Goal: Navigation & Orientation: Find specific page/section

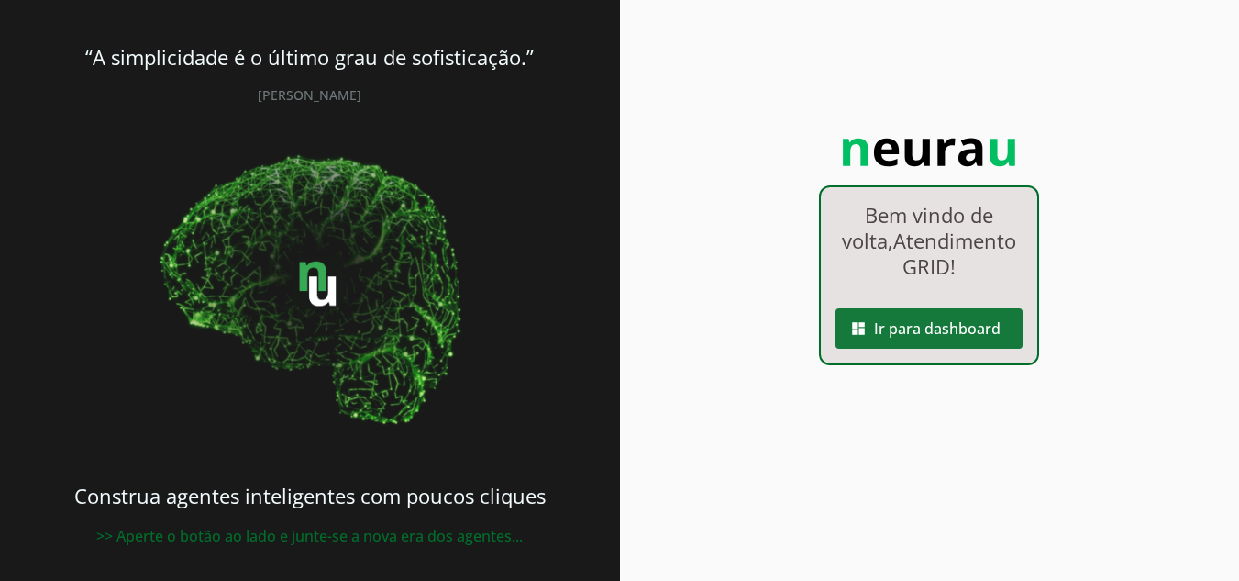
click at [909, 347] on span at bounding box center [929, 328] width 187 height 44
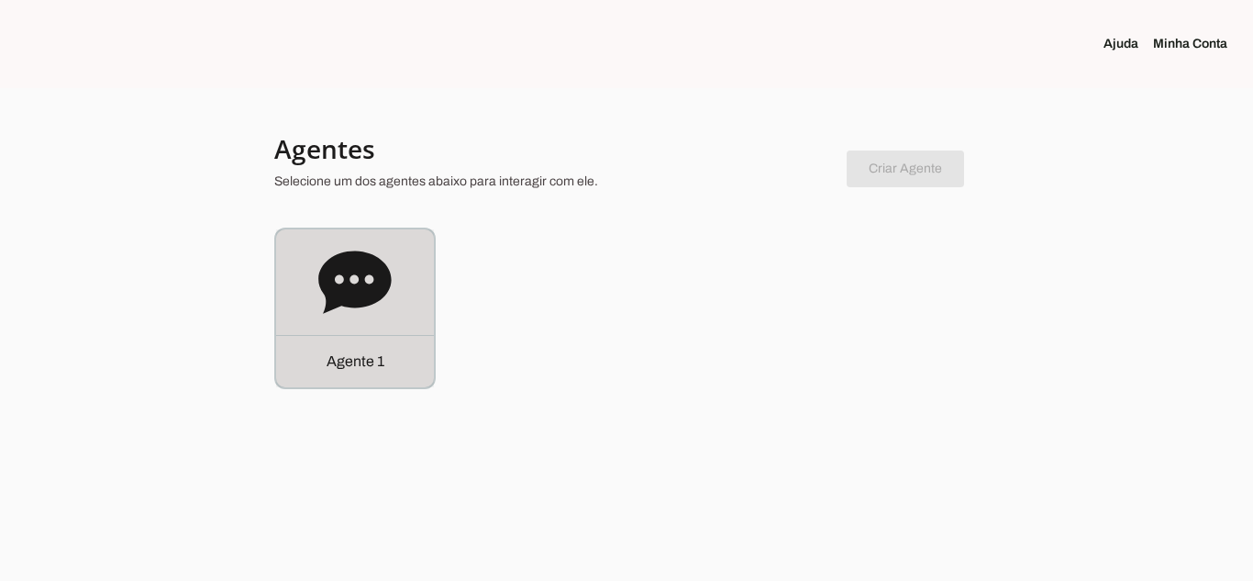
click at [408, 286] on div "Agente 1" at bounding box center [355, 308] width 158 height 158
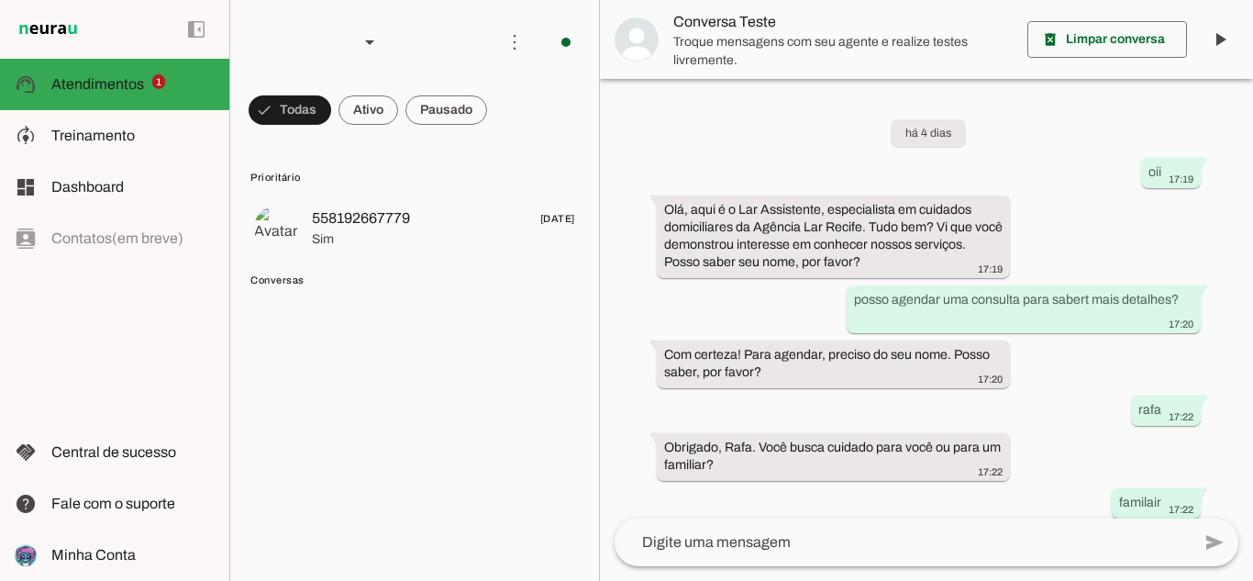
scroll to position [416, 0]
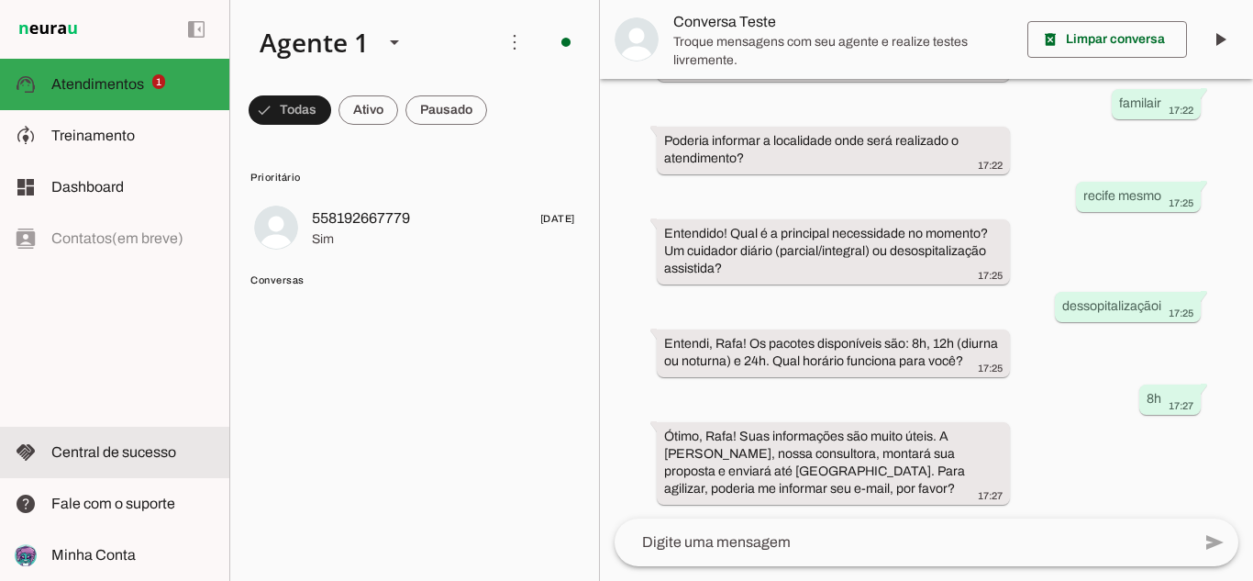
click at [120, 561] on span "Minha Conta" at bounding box center [93, 555] width 84 height 16
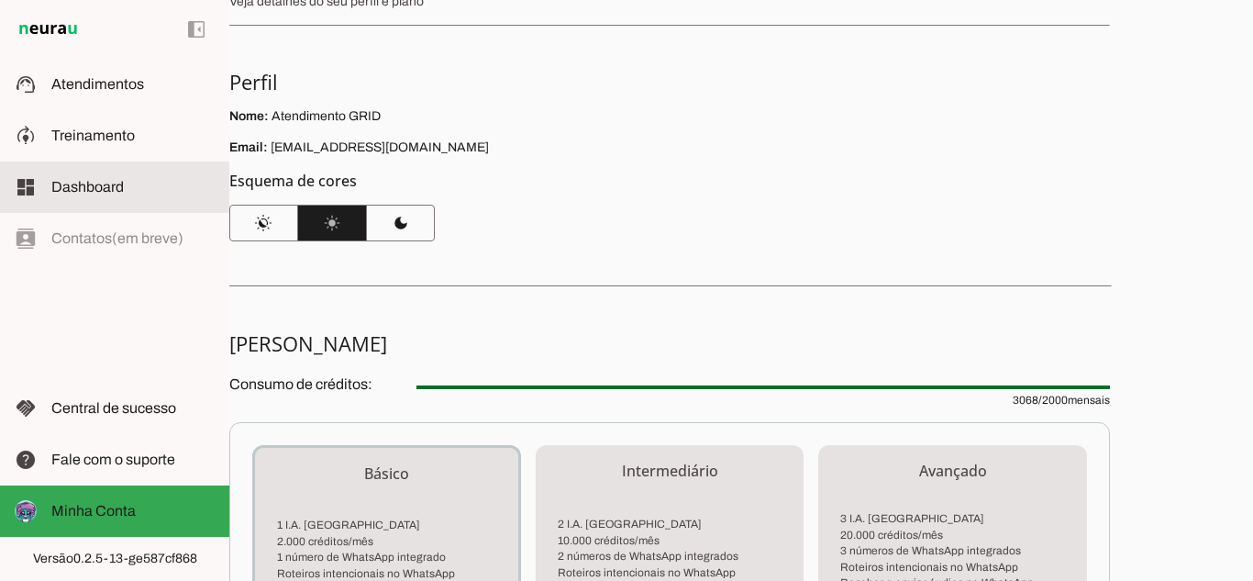
scroll to position [94, 0]
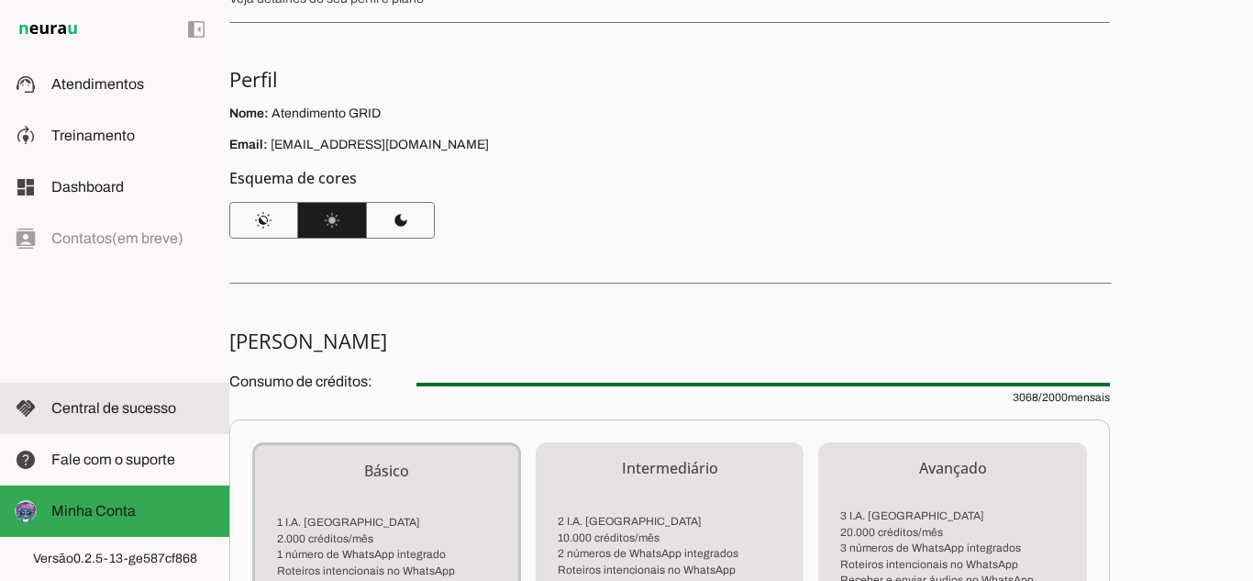
click at [129, 405] on span "Central de sucesso" at bounding box center [113, 408] width 125 height 16
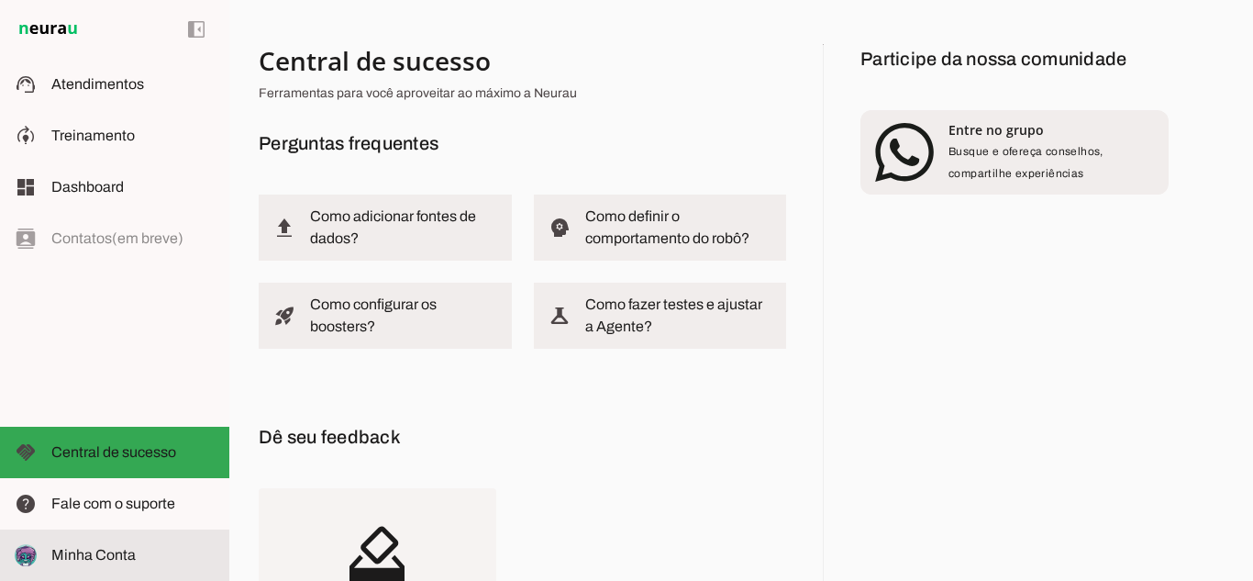
click at [112, 558] on span "Minha Conta" at bounding box center [93, 555] width 84 height 16
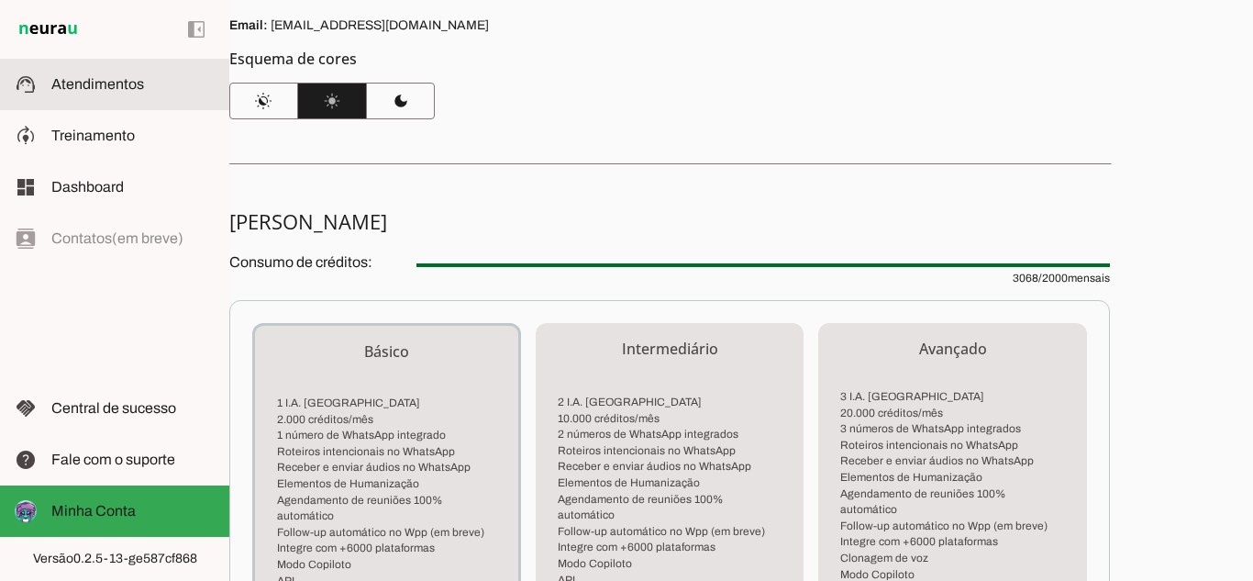
scroll to position [183, 0]
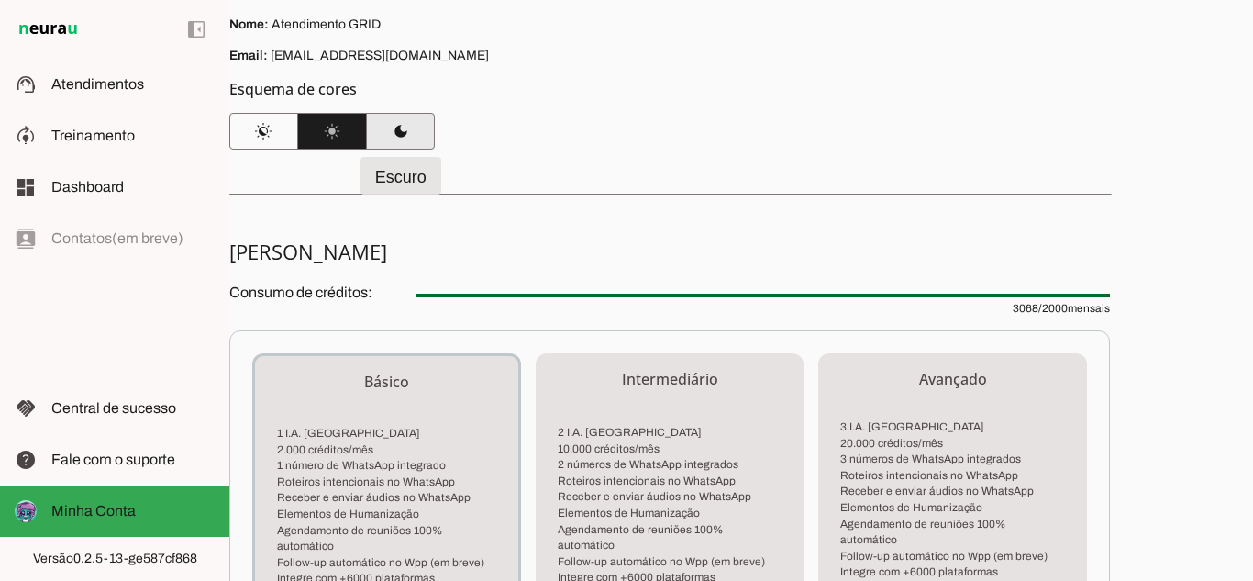
click at [394, 129] on span at bounding box center [400, 131] width 69 height 44
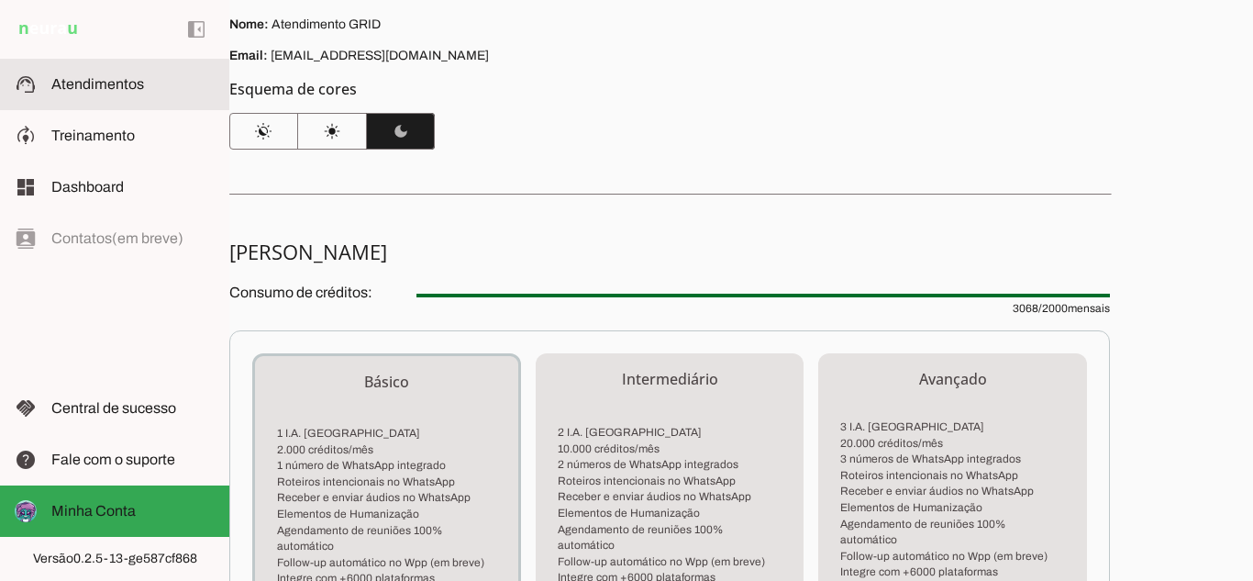
click at [132, 92] on slot at bounding box center [132, 84] width 163 height 22
